Goal: Transaction & Acquisition: Purchase product/service

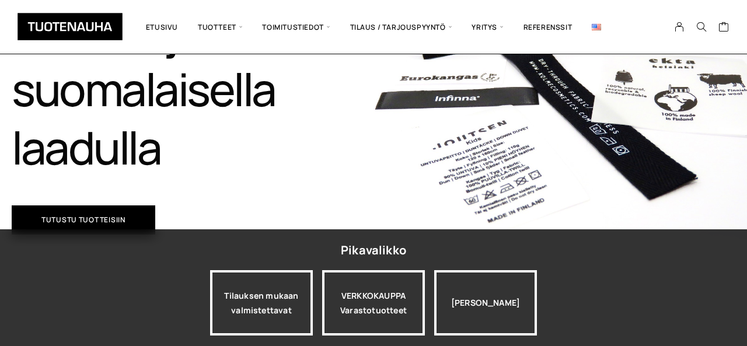
scroll to position [237, 0]
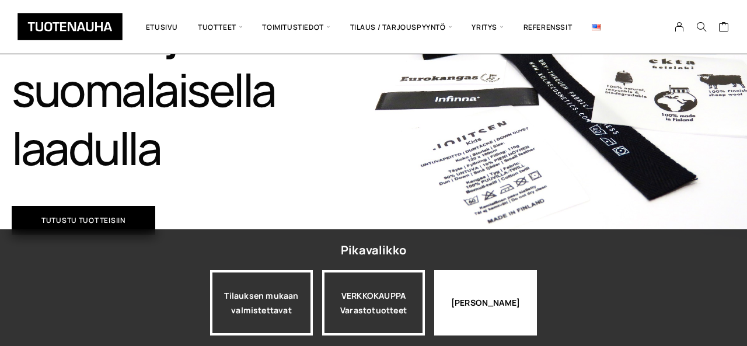
click at [473, 297] on div "Jatka katselua" at bounding box center [485, 302] width 103 height 65
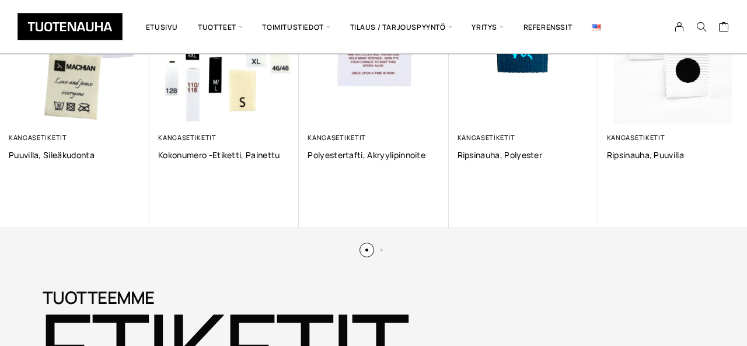
scroll to position [0, 0]
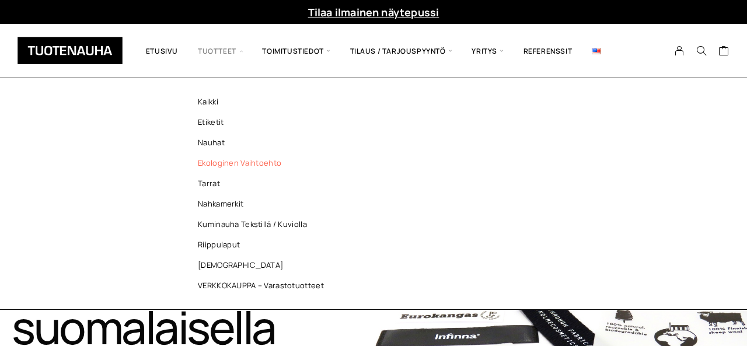
click at [214, 162] on link "Ekologinen vaihtoehto" at bounding box center [263, 163] width 169 height 20
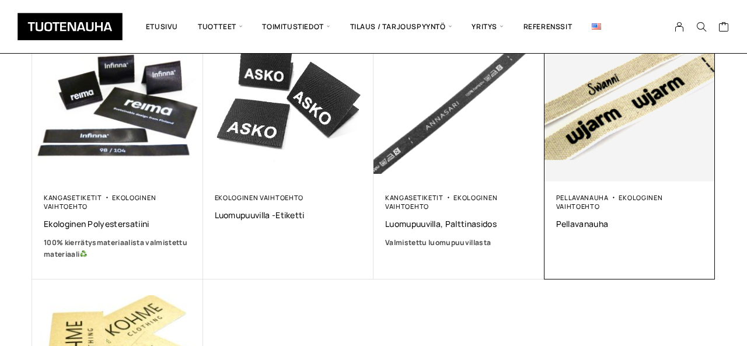
scroll to position [237, 0]
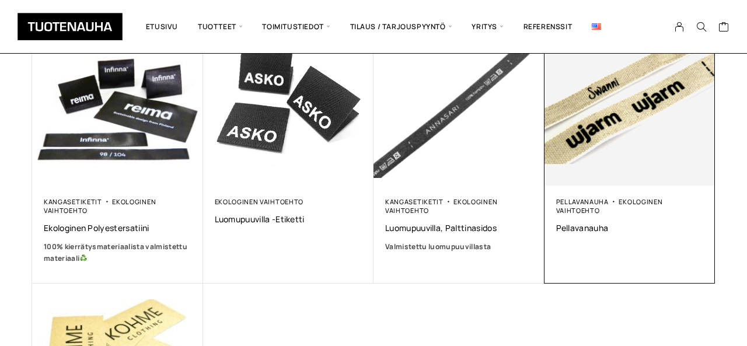
click at [606, 131] on img at bounding box center [629, 100] width 171 height 171
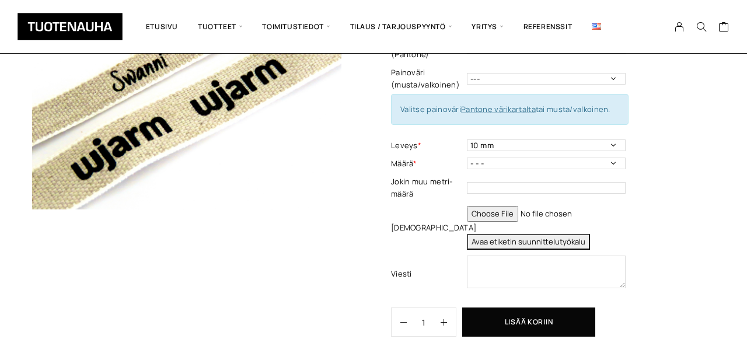
scroll to position [160, 0]
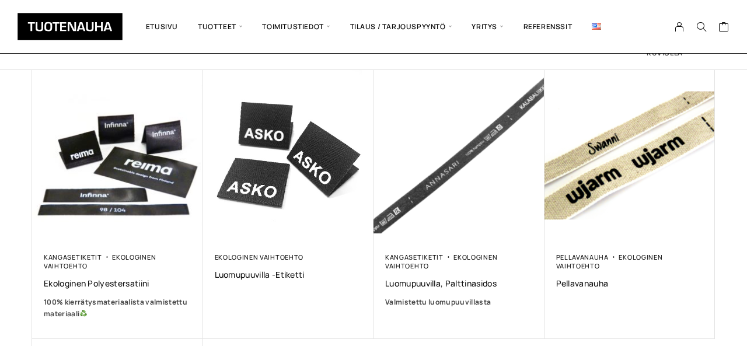
scroll to position [185, 0]
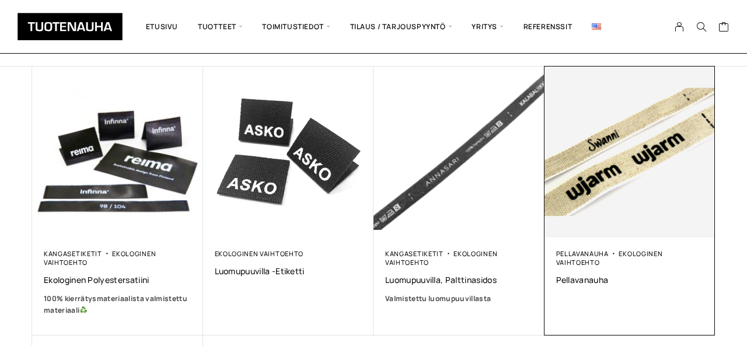
click at [619, 162] on img at bounding box center [629, 151] width 171 height 171
